Goal: Task Accomplishment & Management: Manage account settings

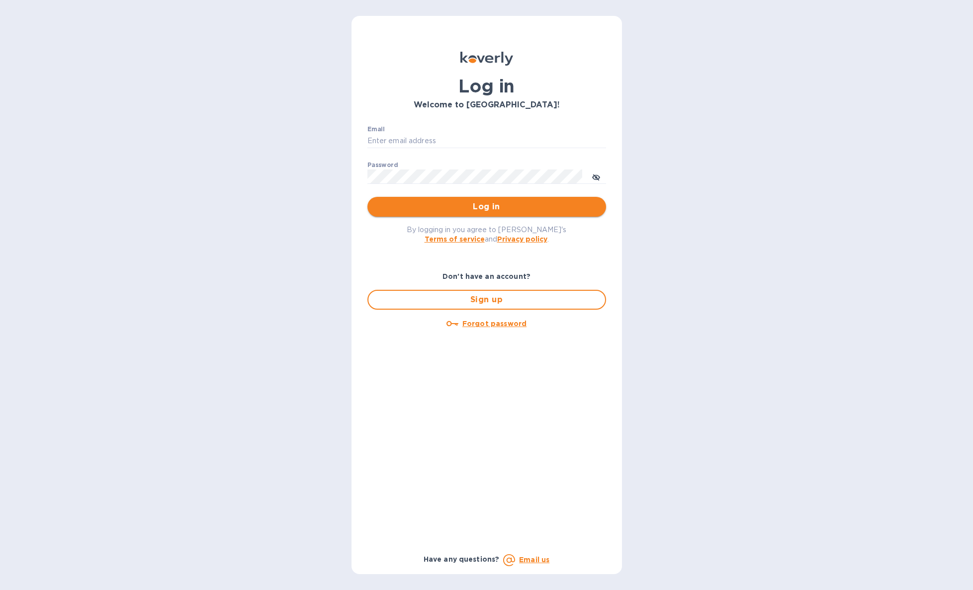
type input "[EMAIL_ADDRESS][DOMAIN_NAME]"
click at [459, 210] on span "Log in" at bounding box center [486, 207] width 223 height 12
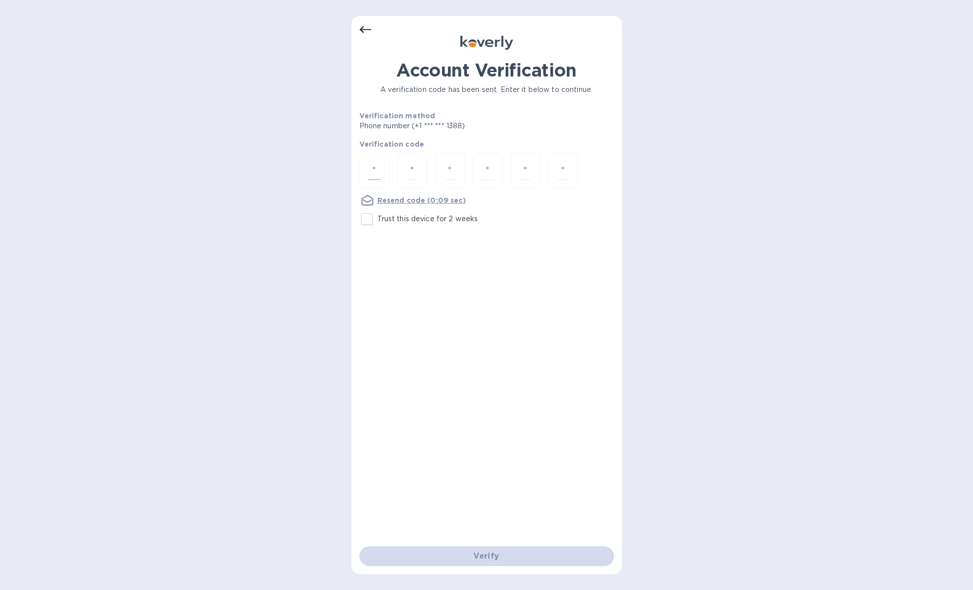
click at [383, 163] on div at bounding box center [374, 170] width 30 height 35
click at [411, 218] on p "Trust this device for 2 weeks" at bounding box center [427, 219] width 101 height 10
click at [377, 218] on input "Trust this device for 2 weeks" at bounding box center [366, 219] width 21 height 21
checkbox input "true"
click at [370, 160] on div at bounding box center [374, 170] width 30 height 35
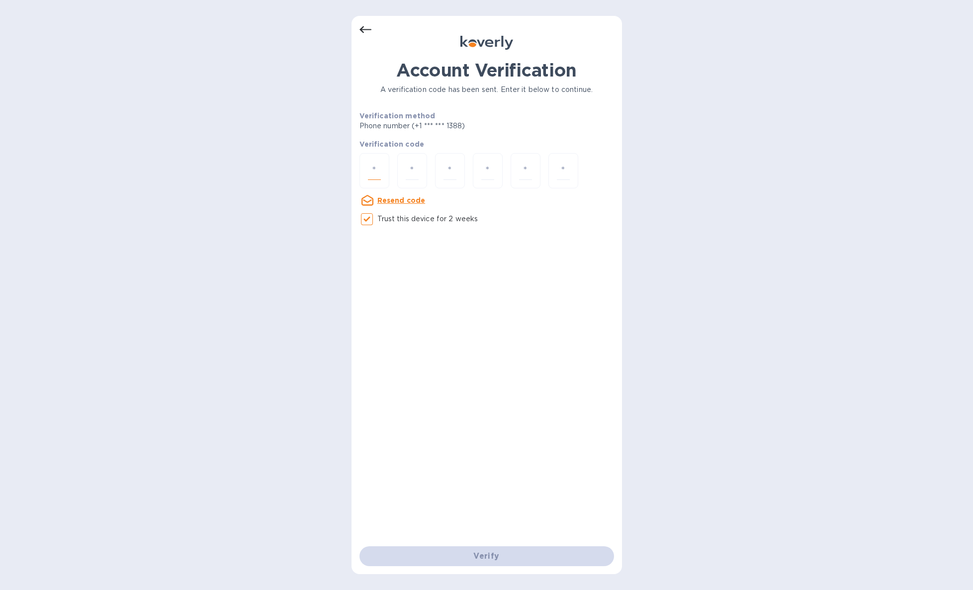
paste input "91814"
type input "4"
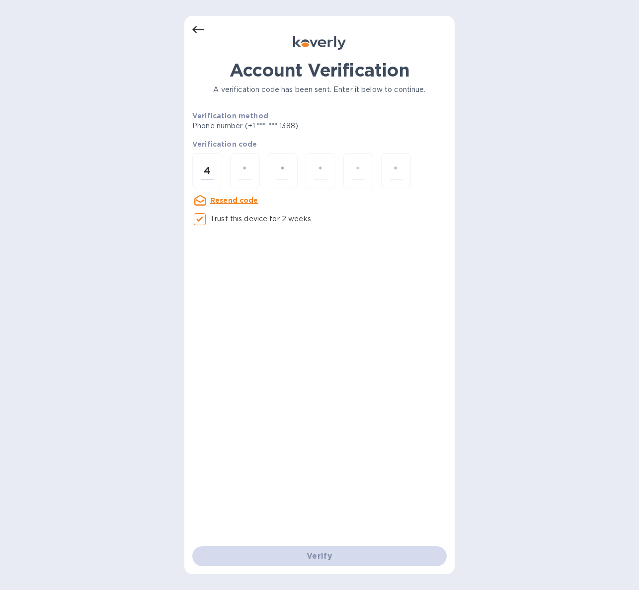
drag, startPoint x: 215, startPoint y: 170, endPoint x: 186, endPoint y: 169, distance: 28.9
click at [186, 169] on div "Account Verification A verification code has been sent. Enter it below to conti…" at bounding box center [319, 295] width 270 height 558
type input "9"
type input "1"
type input "8"
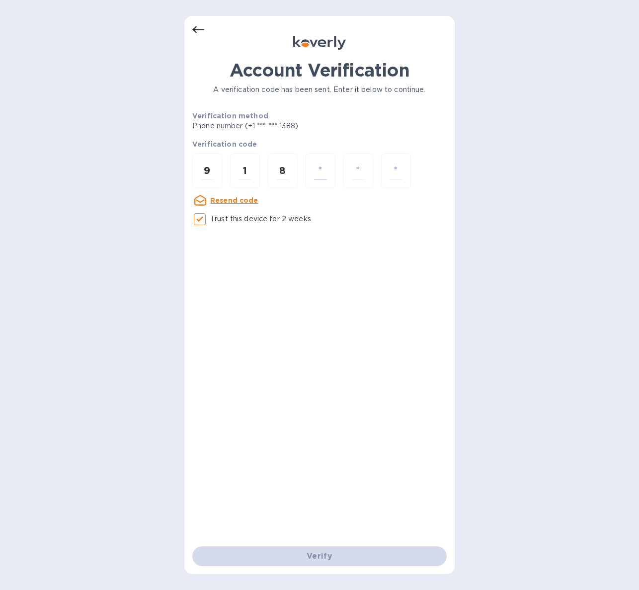
type input "1"
type input "4"
type input "3"
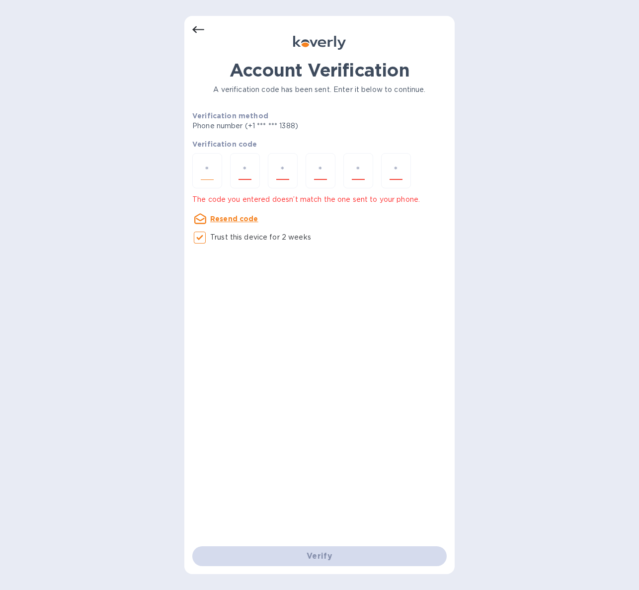
click at [207, 171] on input "number" at bounding box center [207, 171] width 13 height 18
type input "9"
type input "1"
type input "8"
type input "1"
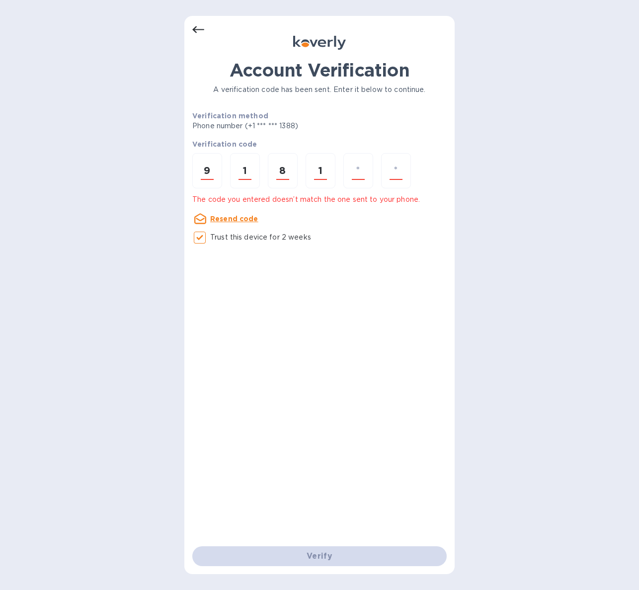
type input "4"
type input "3"
click at [229, 217] on u "Resend code" at bounding box center [234, 219] width 48 height 8
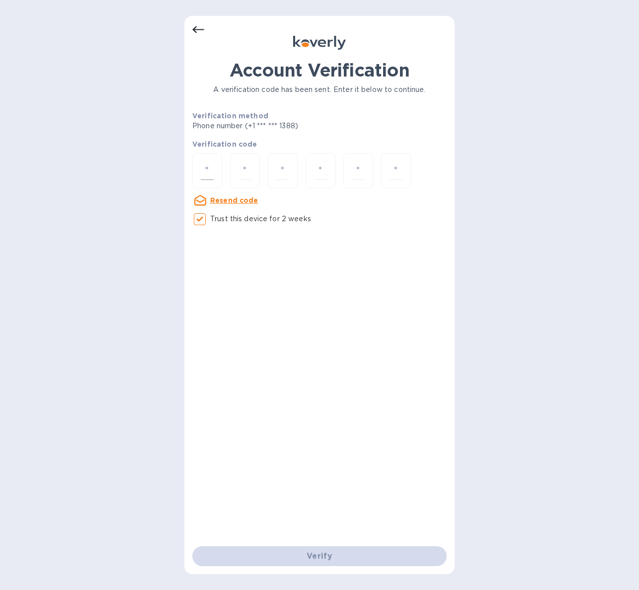
click at [212, 174] on input "number" at bounding box center [207, 171] width 13 height 18
type input "6"
type input "0"
type input "3"
type input "9"
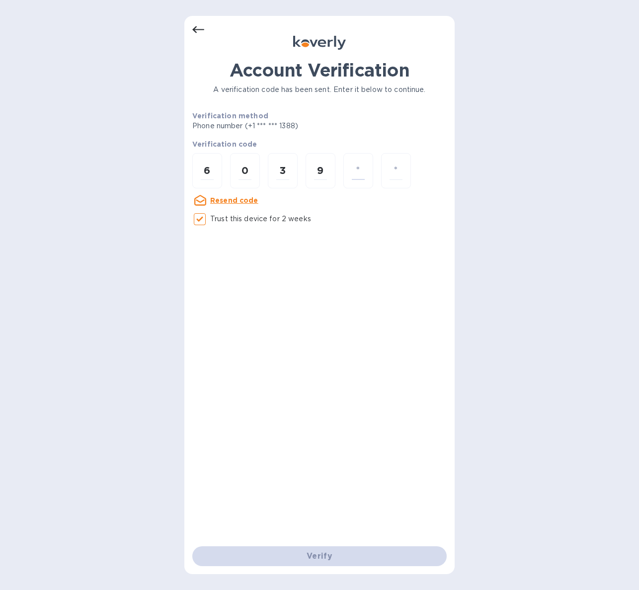
type input "4"
type input "9"
